Goal: Check status

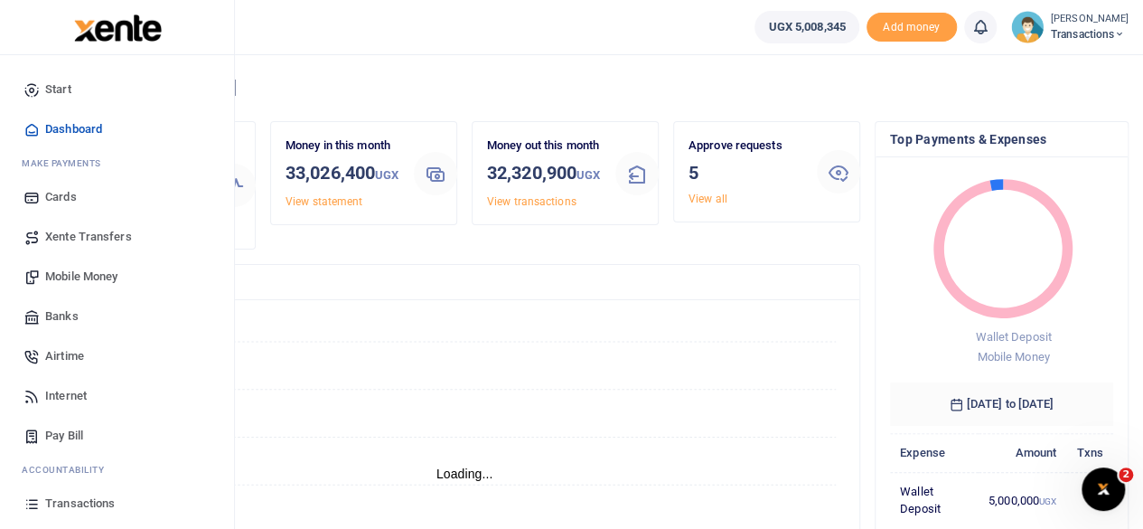
scroll to position [116, 0]
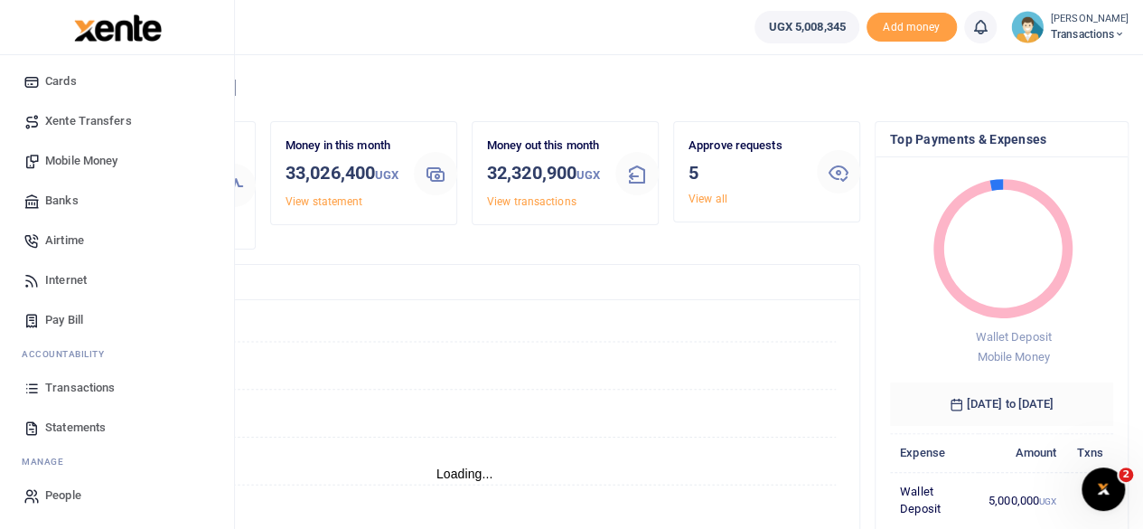
click at [73, 390] on span "Transactions" at bounding box center [80, 388] width 70 height 18
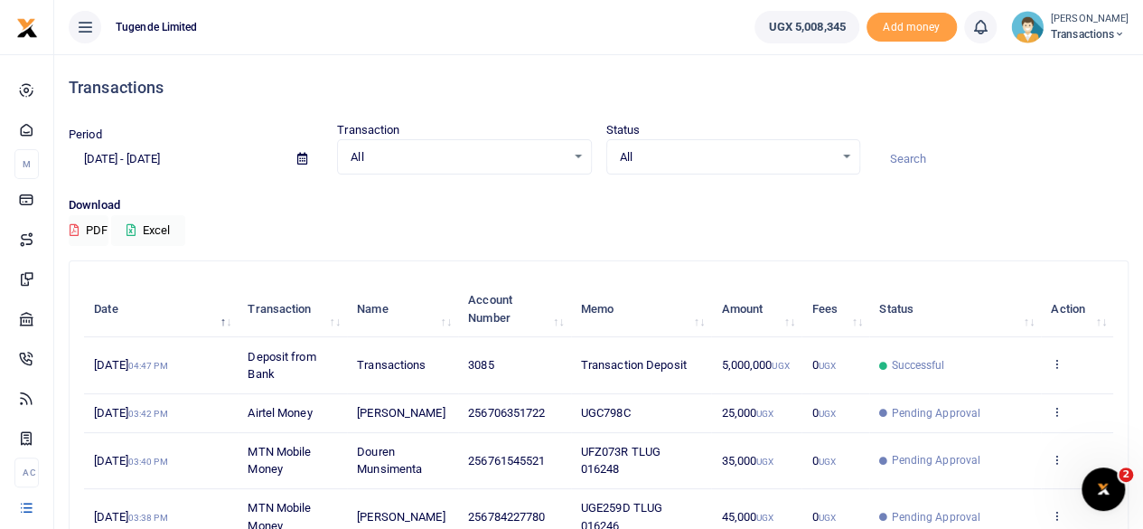
click at [926, 166] on input at bounding box center [1002, 159] width 254 height 31
paste input "Gulu Case Facilitation"
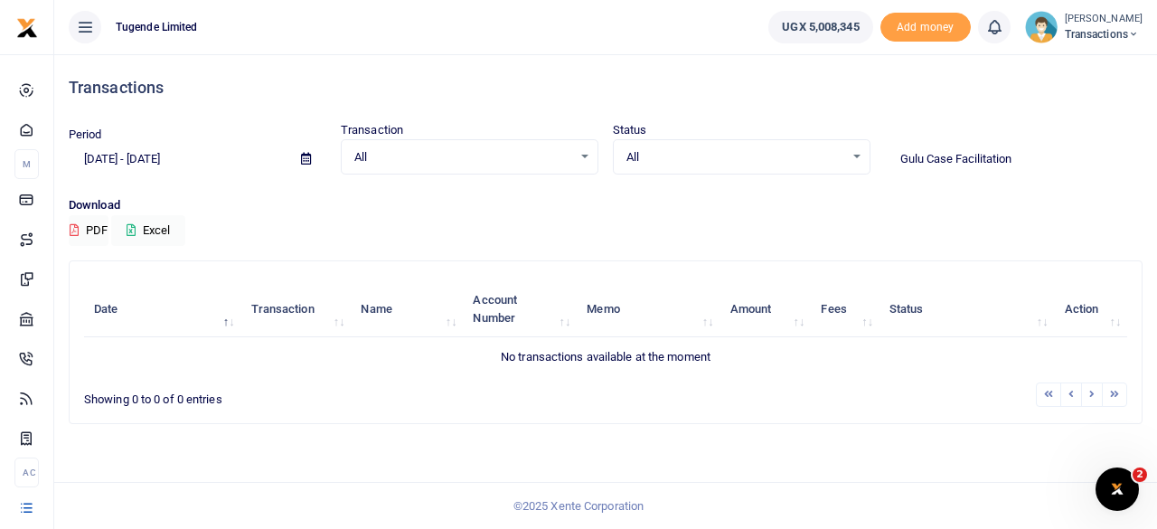
type input "Gulu Case Facilitation"
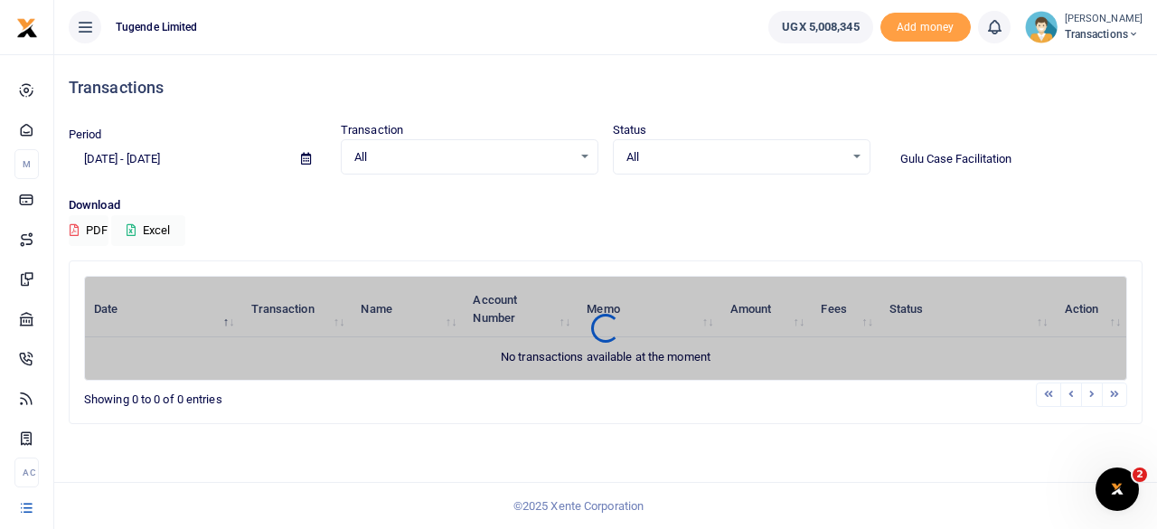
click at [298, 155] on span at bounding box center [306, 159] width 41 height 31
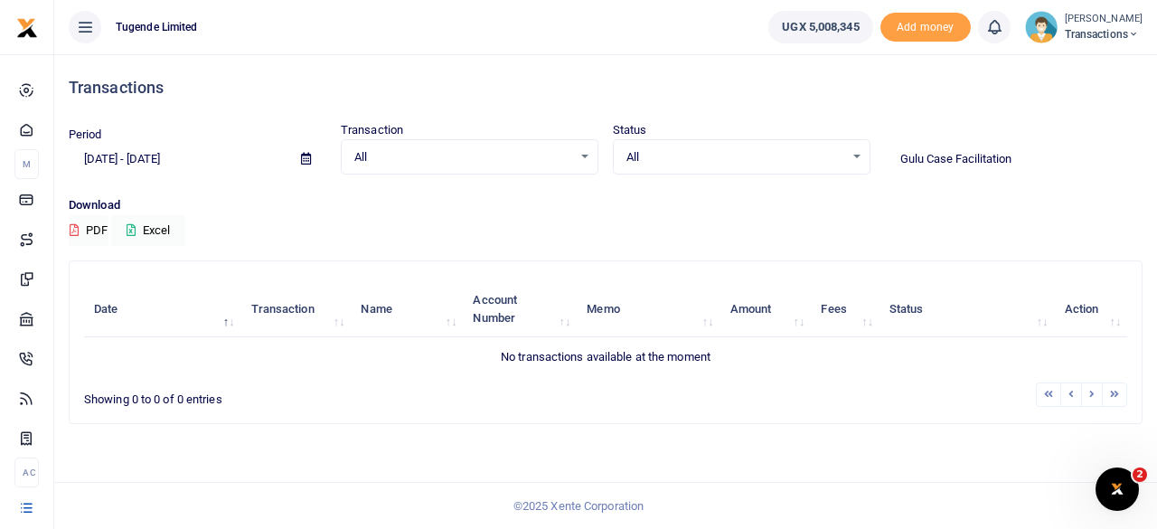
click at [298, 155] on span at bounding box center [306, 159] width 41 height 31
click at [304, 156] on icon at bounding box center [306, 159] width 10 height 12
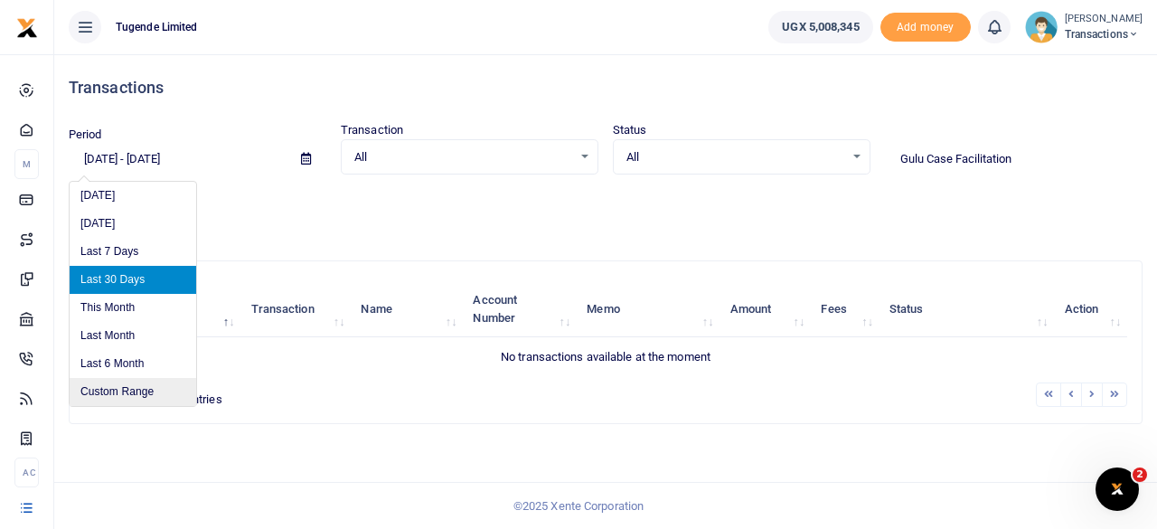
click at [110, 386] on li "Custom Range" at bounding box center [133, 392] width 127 height 28
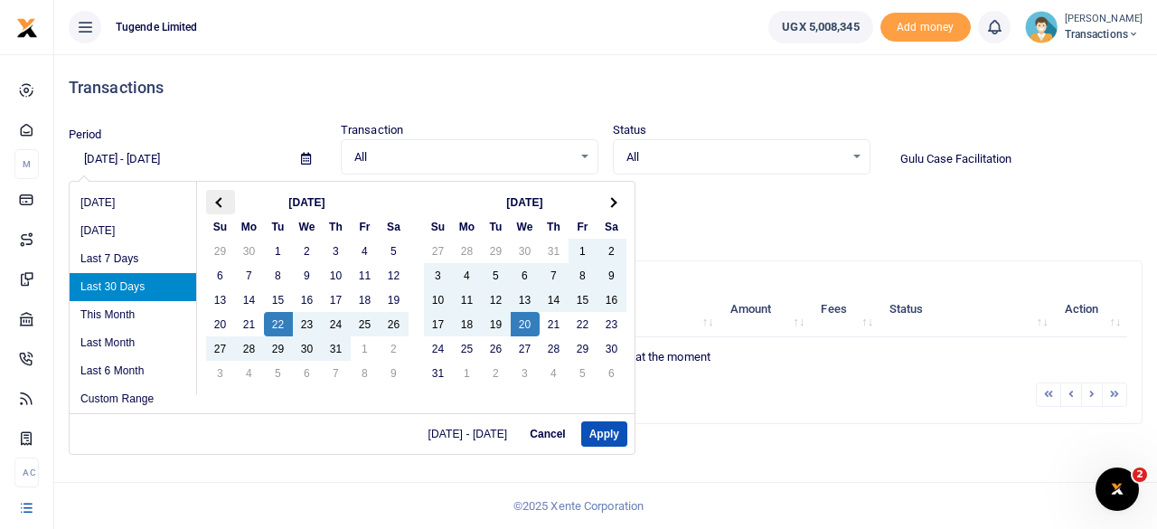
click at [221, 196] on th at bounding box center [220, 202] width 29 height 24
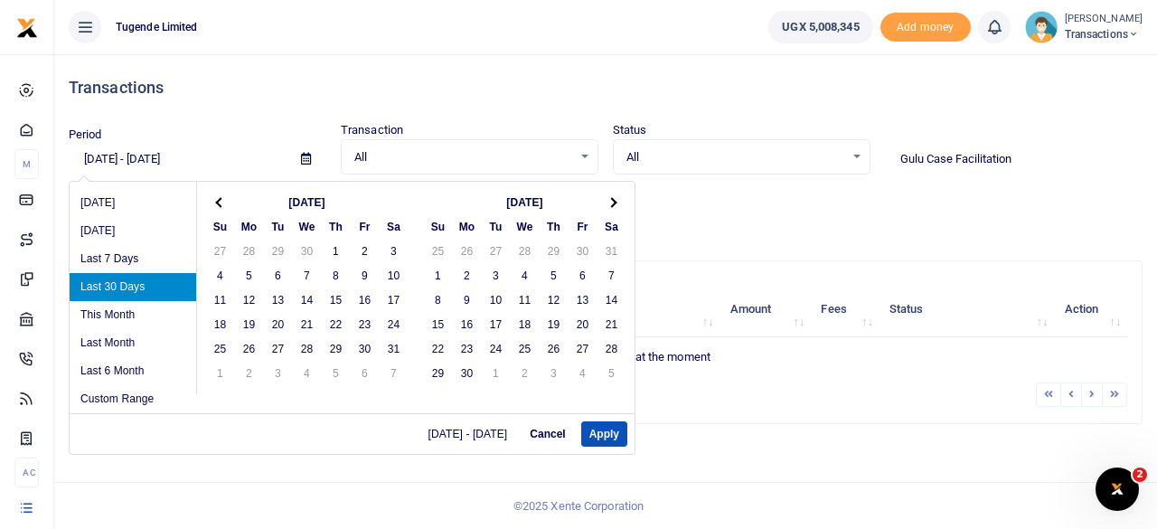
click at [221, 196] on th at bounding box center [220, 202] width 29 height 24
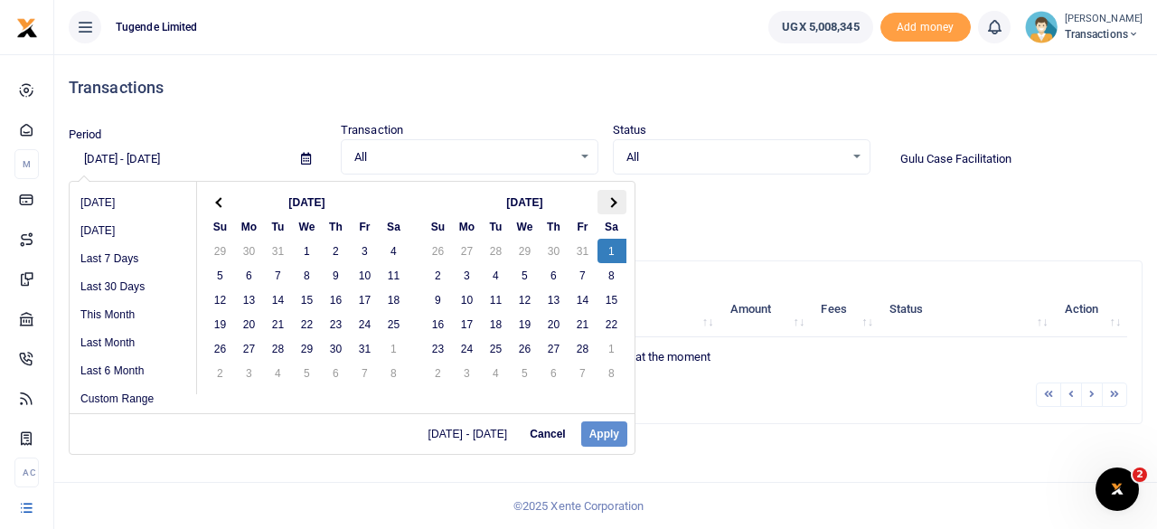
click at [613, 202] on span at bounding box center [611, 202] width 10 height 10
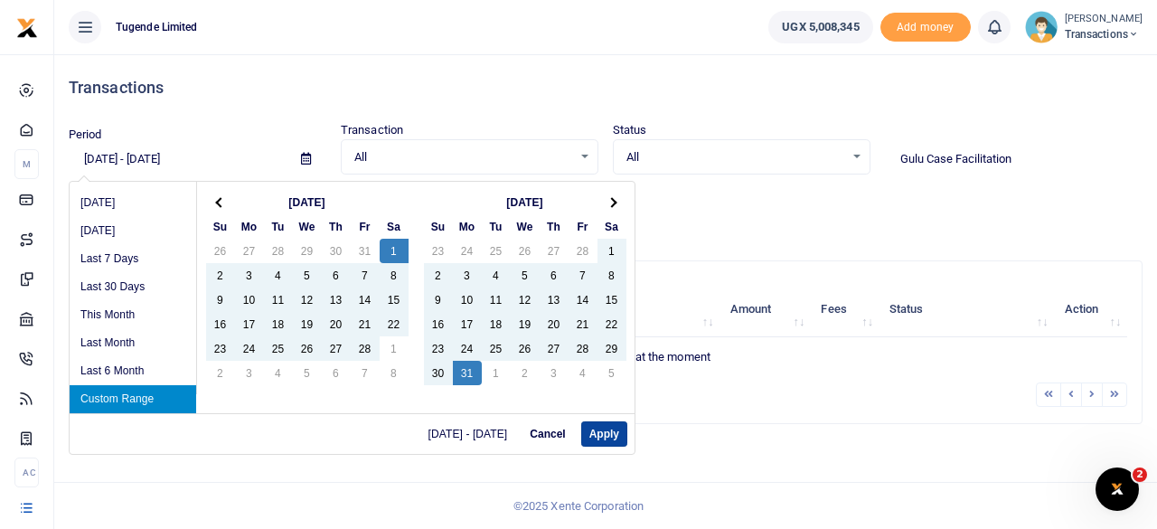
click at [606, 428] on button "Apply" at bounding box center [604, 433] width 46 height 25
type input "02/01/2025 - 03/31/2025"
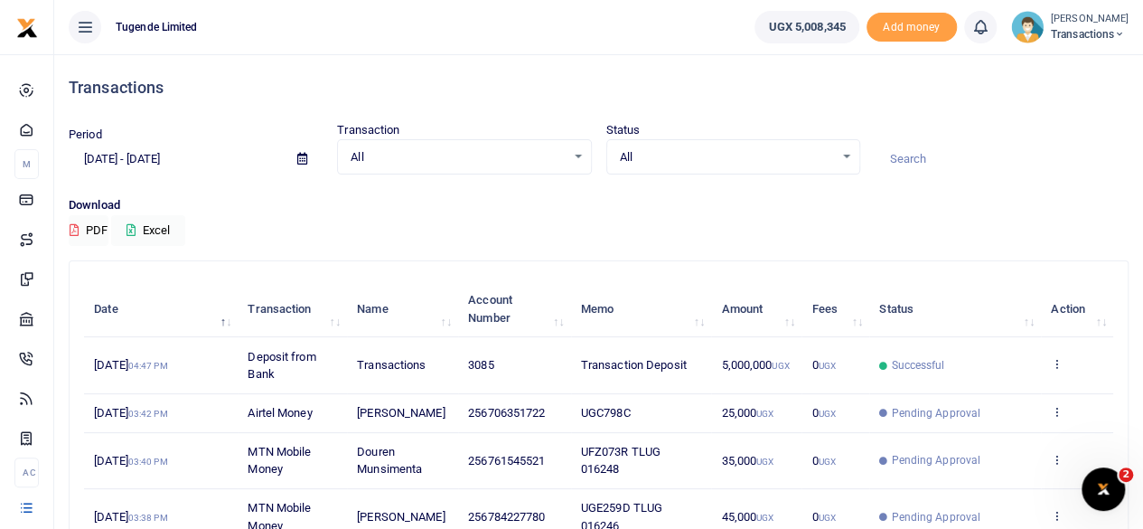
click at [940, 161] on input at bounding box center [1002, 159] width 254 height 31
paste input "Gulu Case Facilitation"
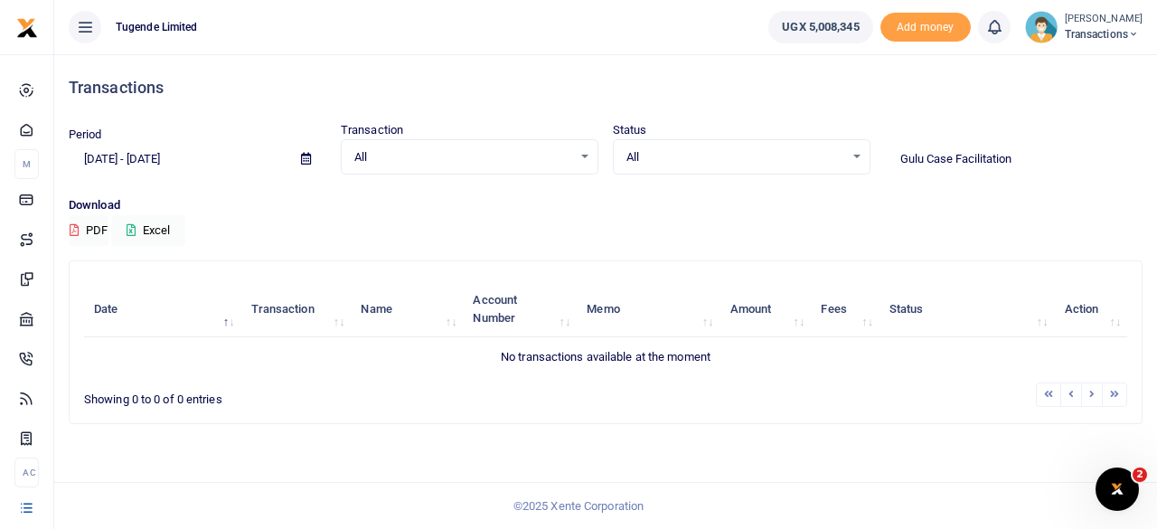
type input "Gulu Case Facilitation"
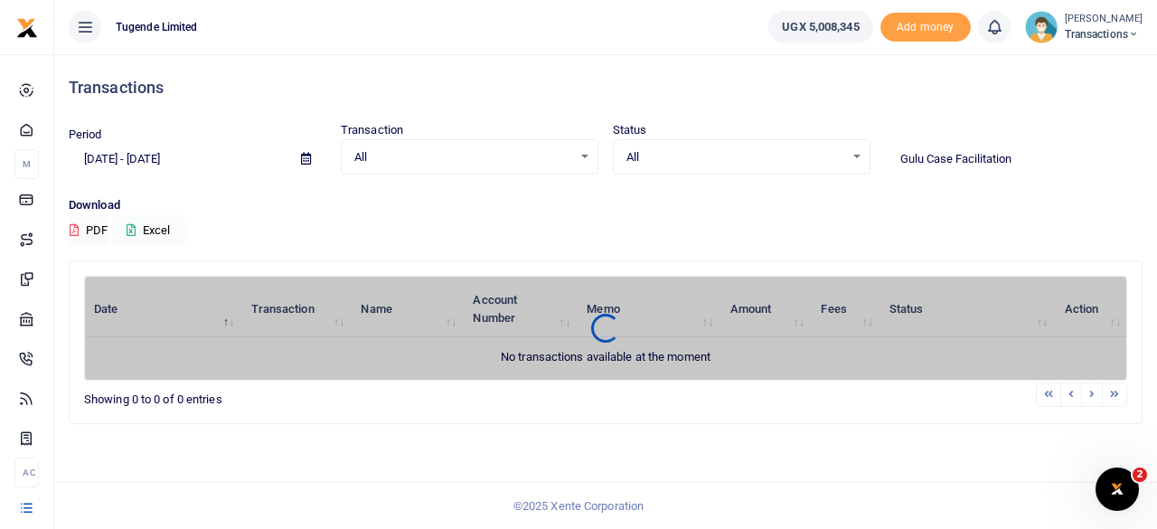
click at [302, 162] on icon at bounding box center [306, 159] width 10 height 12
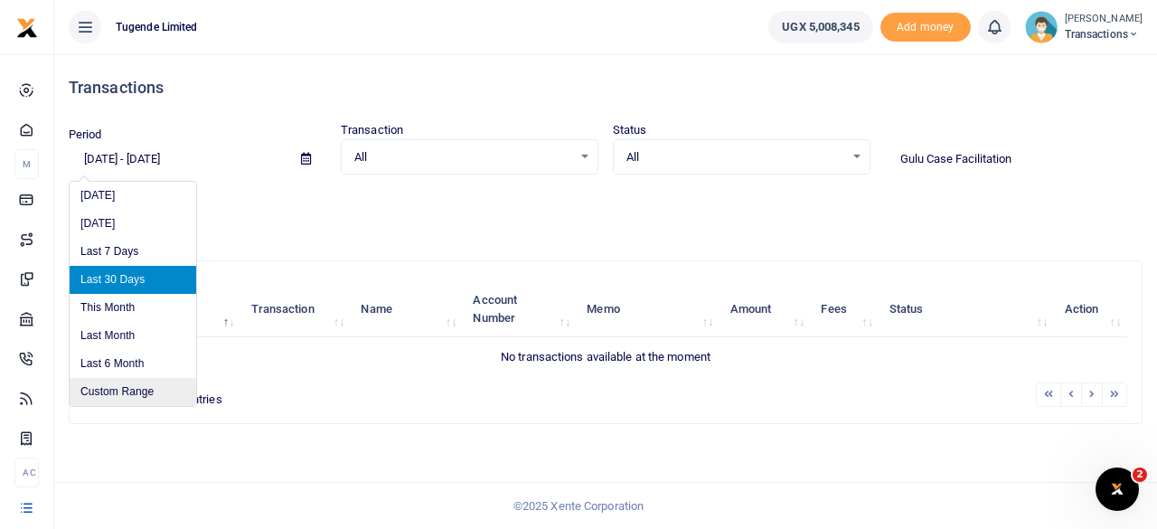
click at [139, 382] on li "Custom Range" at bounding box center [133, 392] width 127 height 28
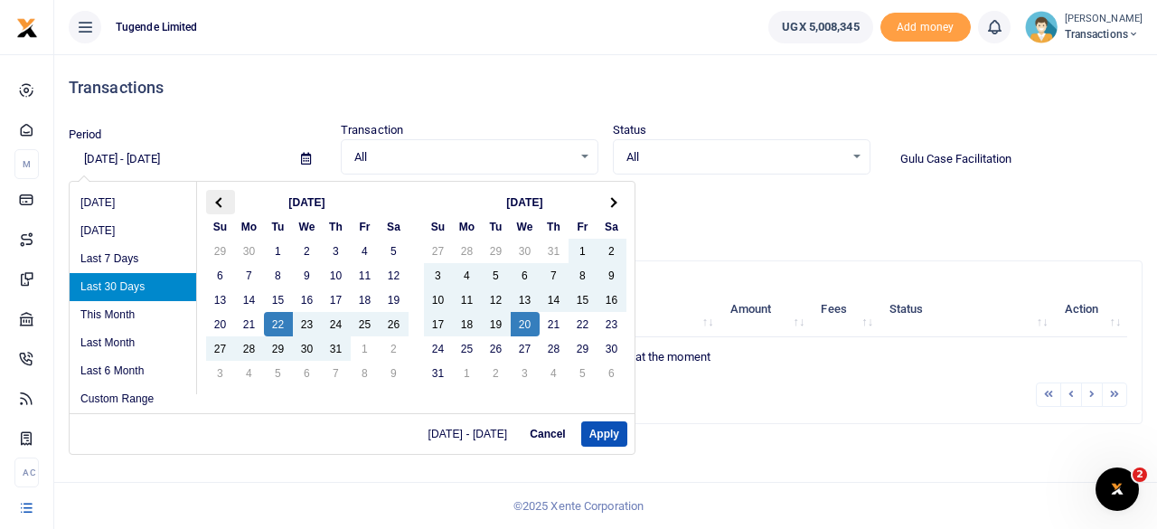
click at [219, 194] on th at bounding box center [220, 202] width 29 height 24
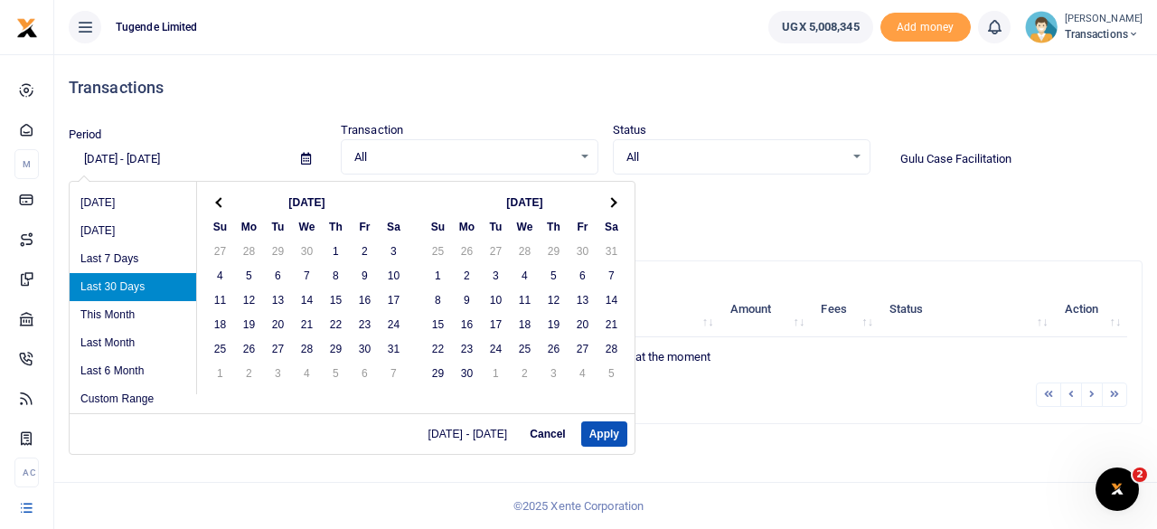
click at [219, 194] on th at bounding box center [220, 202] width 29 height 24
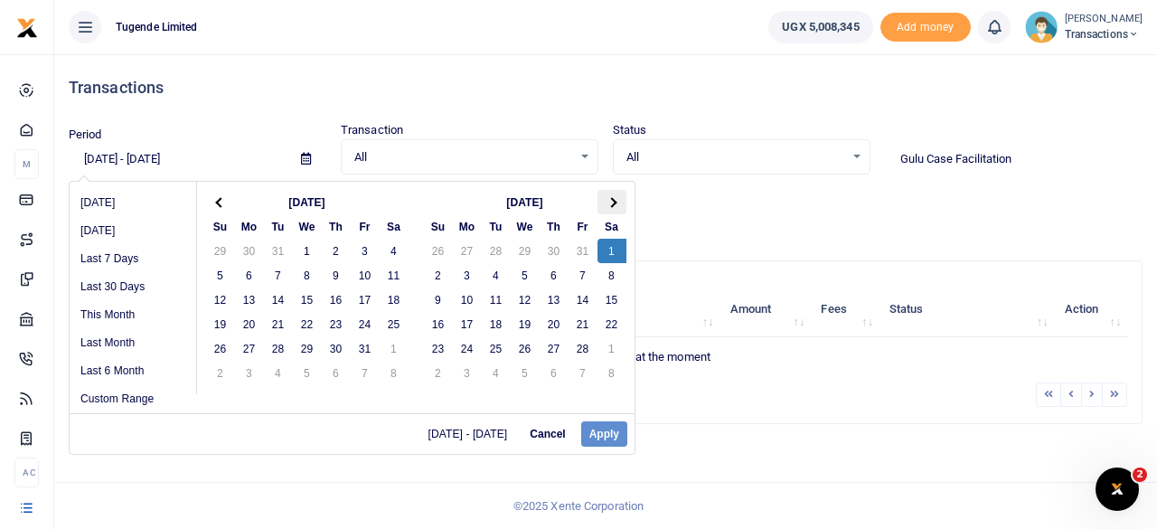
click at [609, 202] on span at bounding box center [611, 202] width 10 height 10
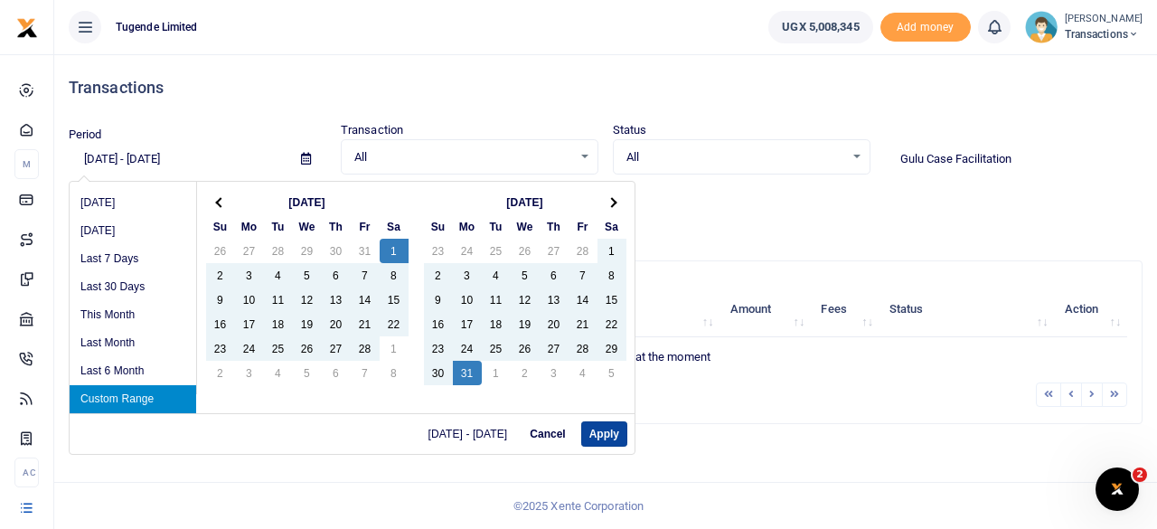
click at [607, 427] on button "Apply" at bounding box center [604, 433] width 46 height 25
type input "02/01/2025 - 03/31/2025"
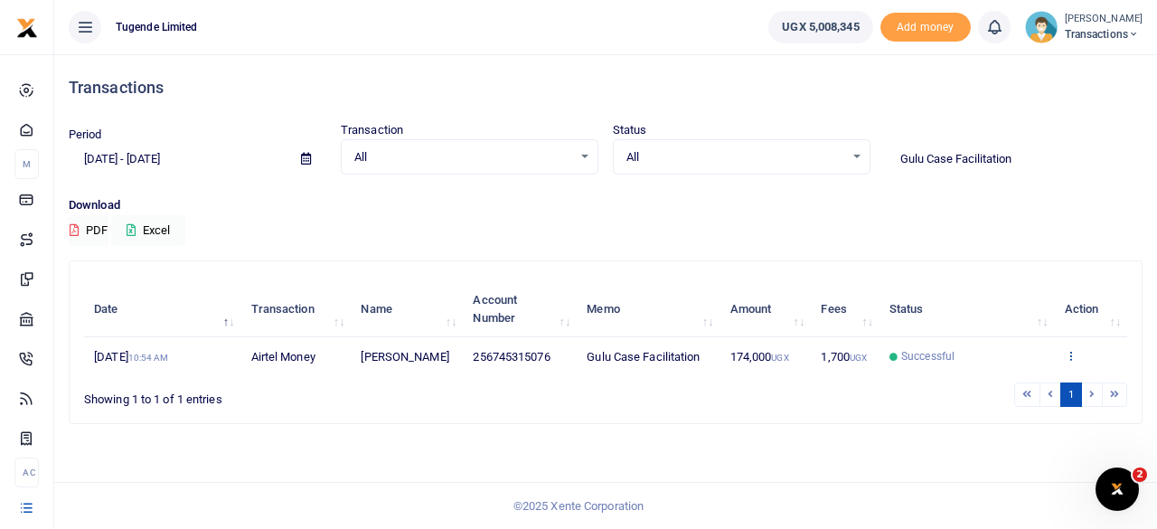
click at [1072, 359] on icon at bounding box center [1071, 355] width 12 height 13
click at [1047, 384] on link "View details" at bounding box center [1055, 394] width 143 height 25
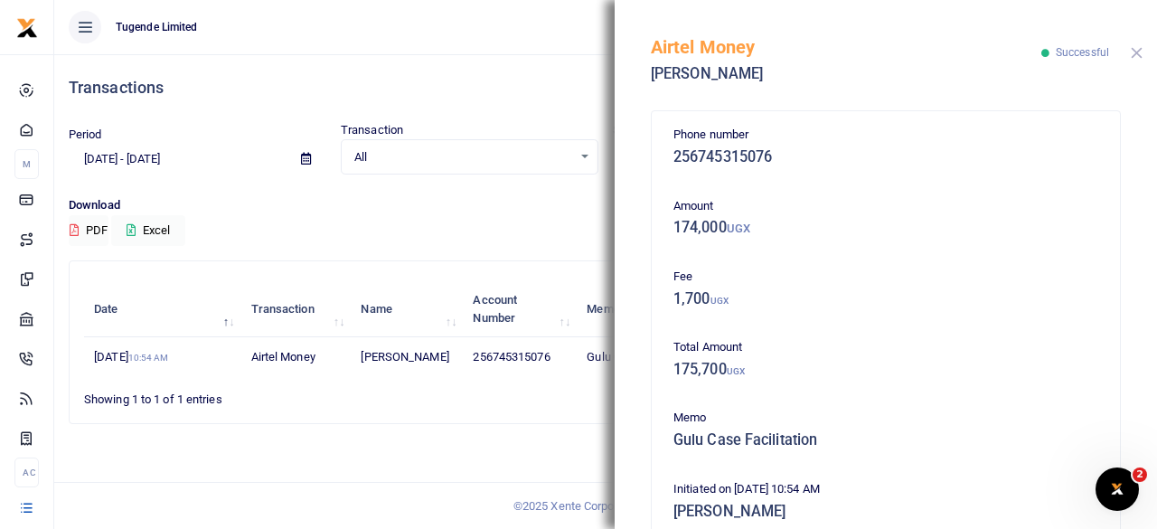
click at [1132, 52] on button "Close" at bounding box center [1137, 53] width 12 height 12
